Goal: Information Seeking & Learning: Learn about a topic

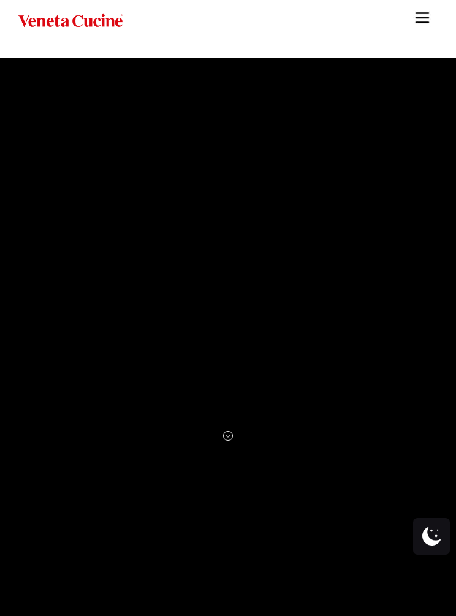
click at [425, 18] on img "Site" at bounding box center [422, 18] width 18 height 18
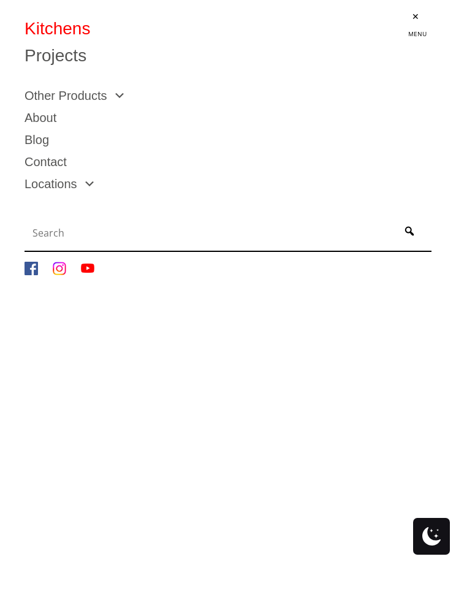
click at [105, 93] on link "Other Products" at bounding box center [75, 95] width 101 height 12
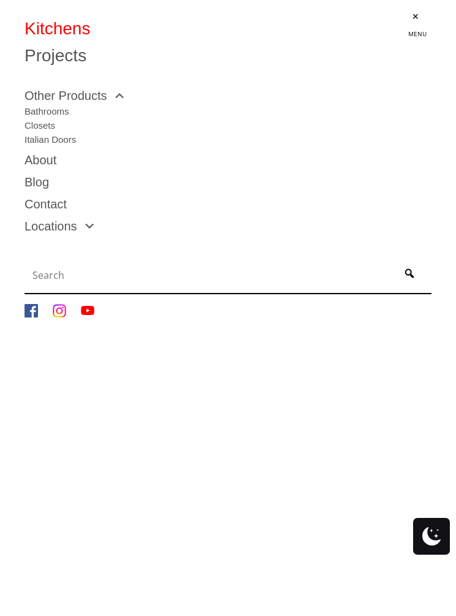
click at [56, 54] on link "Projects" at bounding box center [228, 55] width 407 height 17
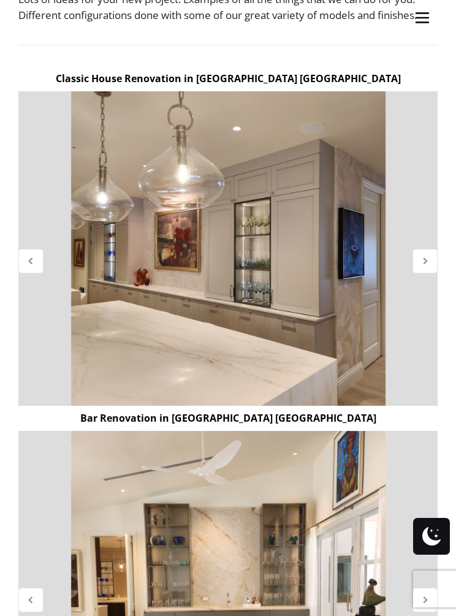
scroll to position [332, 0]
click at [428, 260] on icon at bounding box center [425, 260] width 10 height 10
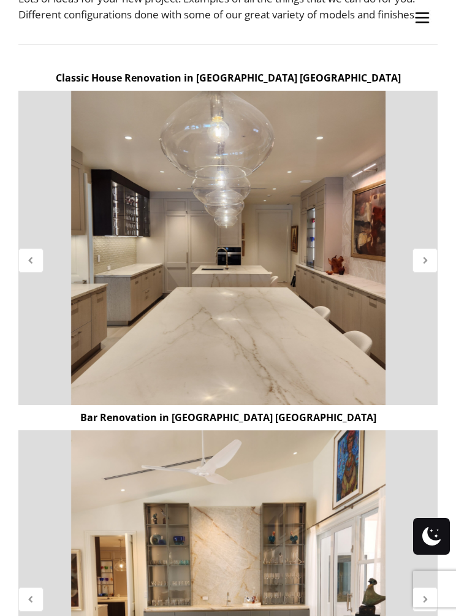
click at [428, 261] on icon at bounding box center [425, 260] width 10 height 10
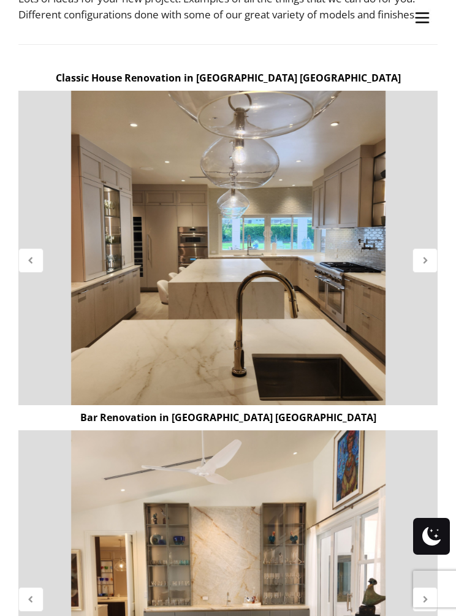
click at [432, 256] on div at bounding box center [424, 260] width 25 height 25
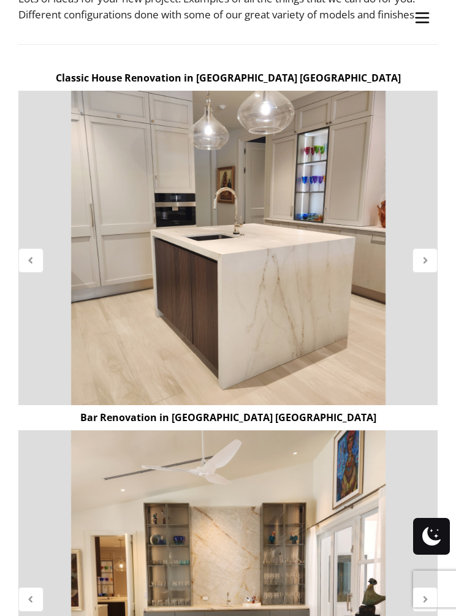
click at [424, 259] on icon at bounding box center [425, 260] width 10 height 10
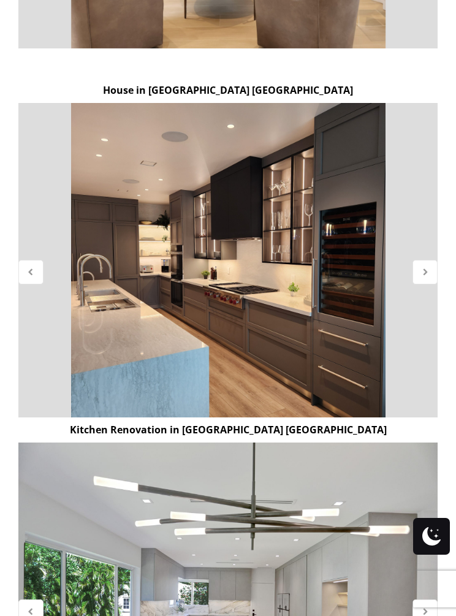
scroll to position [1029, 0]
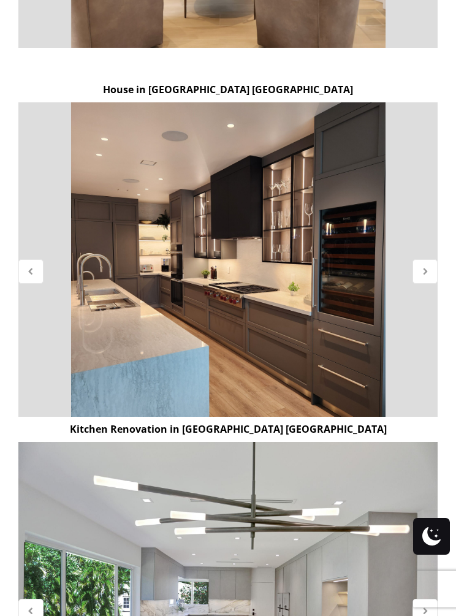
click at [426, 269] on icon at bounding box center [425, 271] width 10 height 10
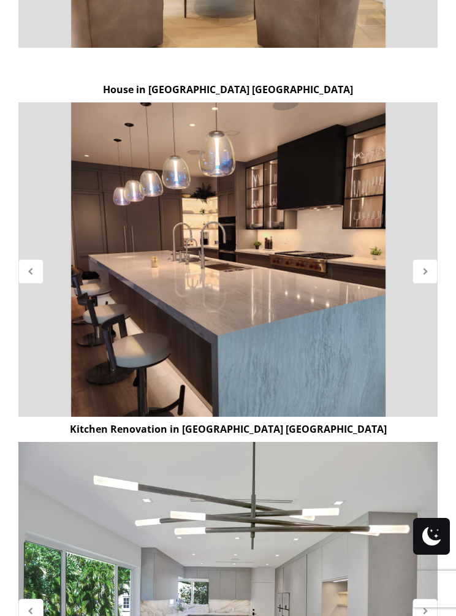
click at [426, 276] on div at bounding box center [424, 271] width 25 height 25
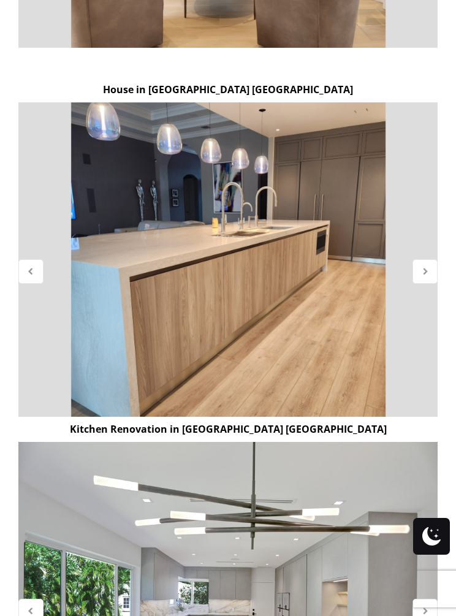
click at [422, 276] on div at bounding box center [424, 271] width 25 height 25
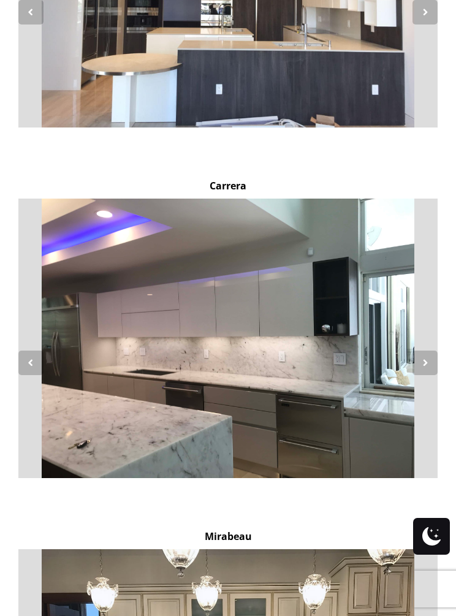
scroll to position [10315, 0]
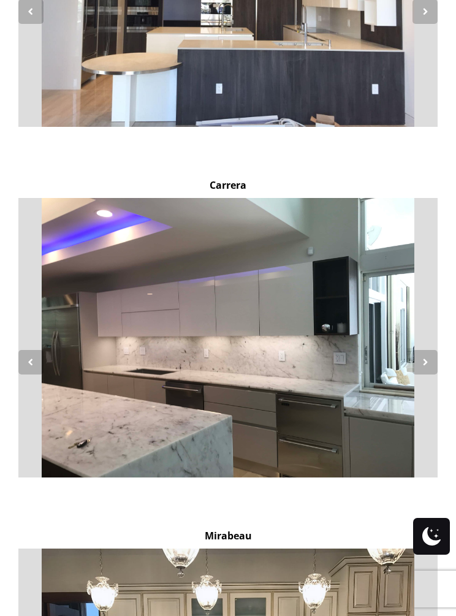
click at [425, 352] on div at bounding box center [424, 362] width 25 height 25
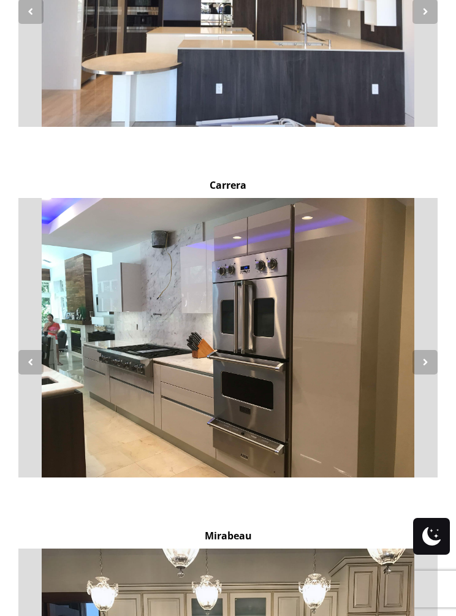
click at [422, 357] on icon at bounding box center [425, 362] width 10 height 10
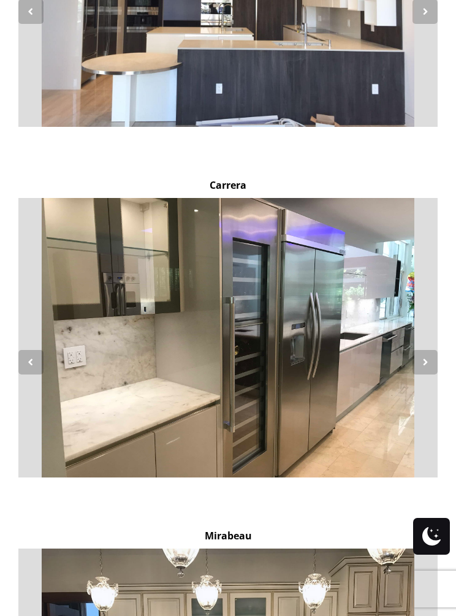
click at [439, 346] on div "Carrera" at bounding box center [227, 348] width 437 height 350
click at [426, 357] on icon at bounding box center [425, 362] width 10 height 10
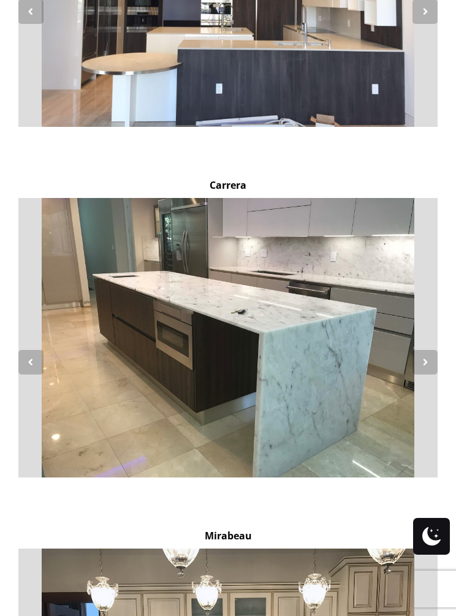
click at [424, 357] on icon at bounding box center [425, 362] width 10 height 10
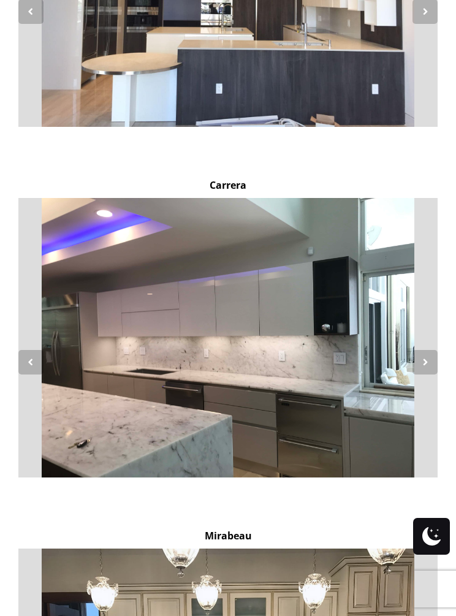
click at [423, 357] on icon at bounding box center [425, 362] width 10 height 10
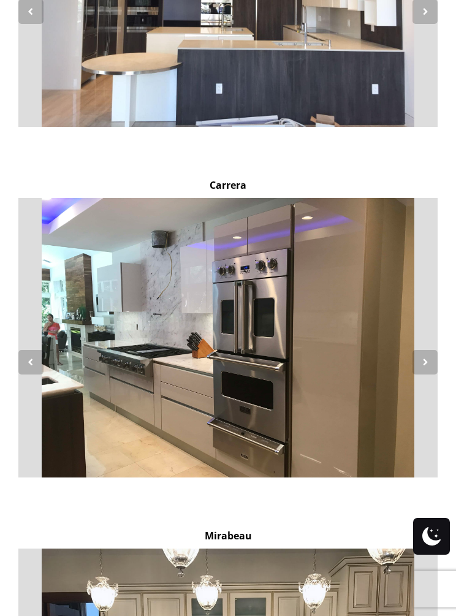
click at [422, 352] on div at bounding box center [424, 362] width 25 height 25
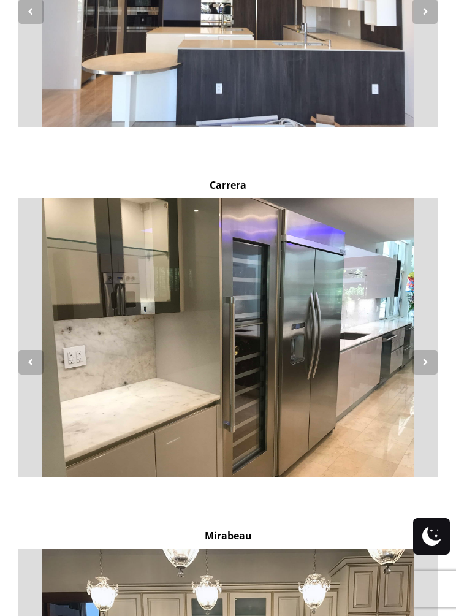
click at [422, 354] on div at bounding box center [424, 362] width 25 height 25
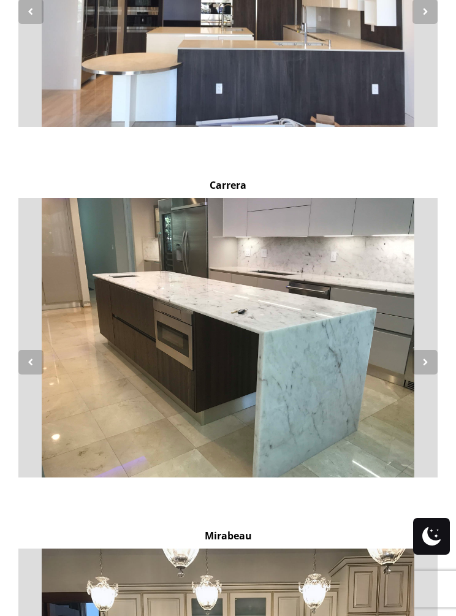
click at [429, 357] on icon at bounding box center [425, 362] width 10 height 10
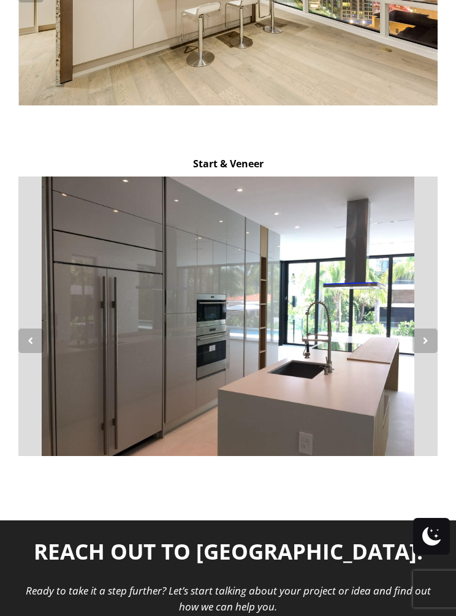
scroll to position [12438, 0]
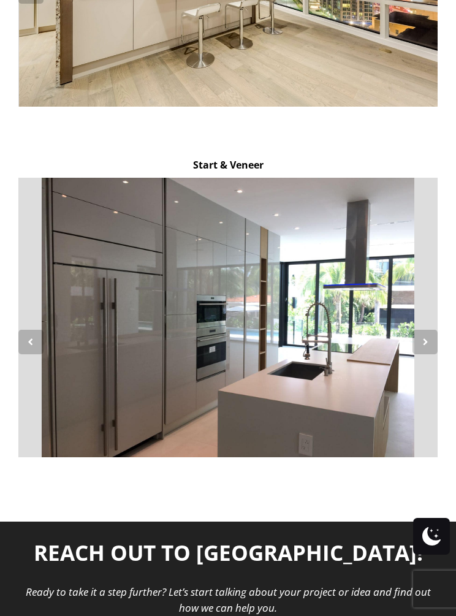
click at [422, 336] on icon at bounding box center [425, 341] width 10 height 10
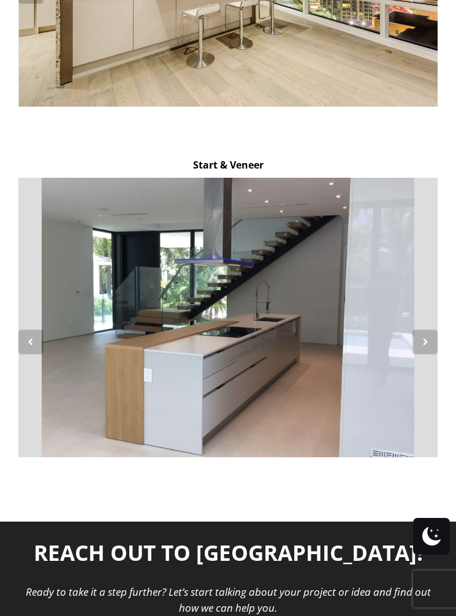
click at [427, 336] on icon at bounding box center [425, 341] width 10 height 10
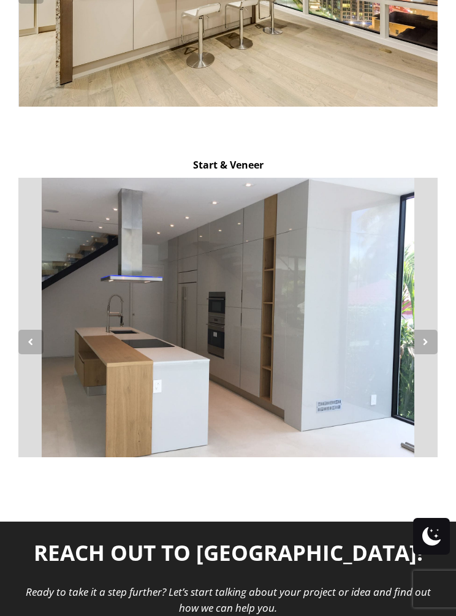
click at [434, 330] on div at bounding box center [424, 342] width 25 height 25
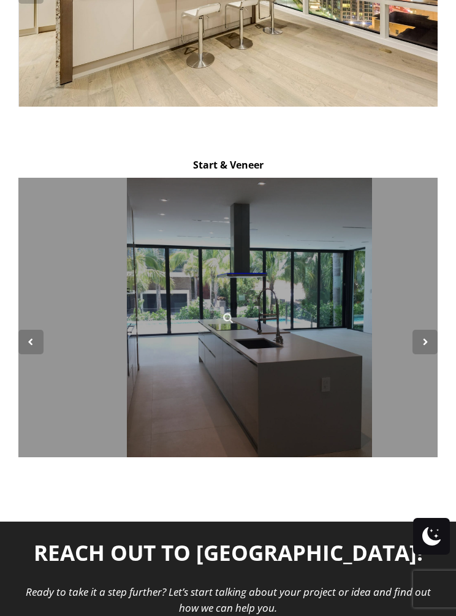
click at [428, 336] on icon at bounding box center [425, 341] width 10 height 10
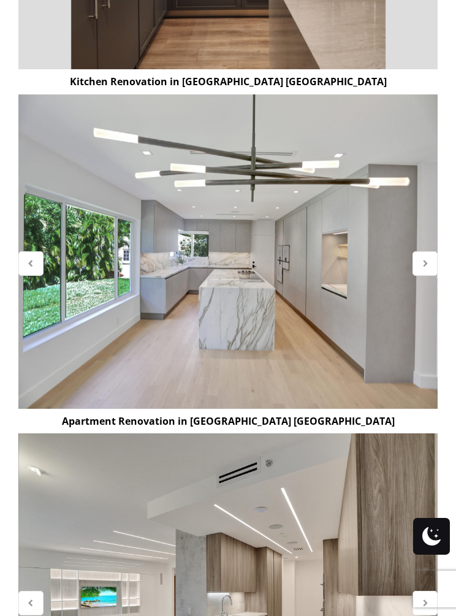
scroll to position [0, 0]
